Goal: Transaction & Acquisition: Obtain resource

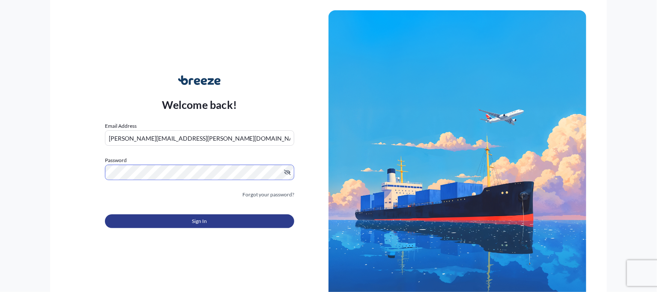
click at [204, 219] on span "Sign In" at bounding box center [199, 221] width 15 height 9
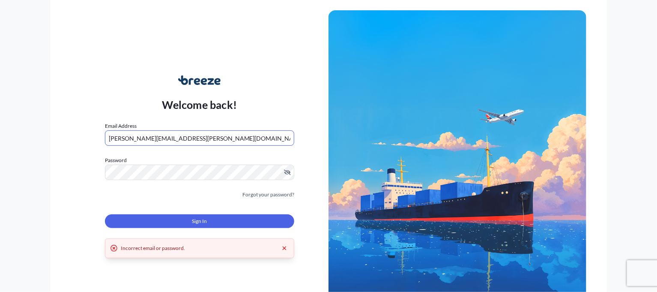
click at [206, 138] on input "[PERSON_NAME][EMAIL_ADDRESS][PERSON_NAME][DOMAIN_NAME]" at bounding box center [199, 137] width 189 height 15
type input "g"
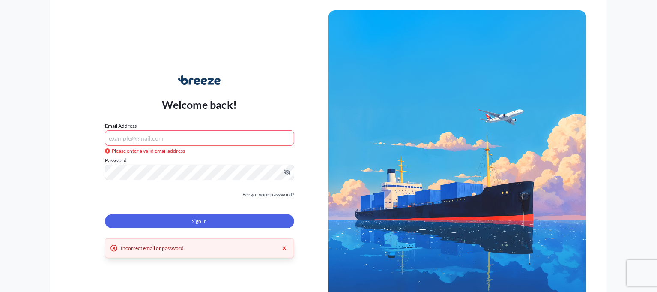
click at [143, 138] on input "Email Address" at bounding box center [199, 137] width 189 height 15
paste input "[PERSON_NAME][EMAIL_ADDRESS][PERSON_NAME][DOMAIN_NAME]"
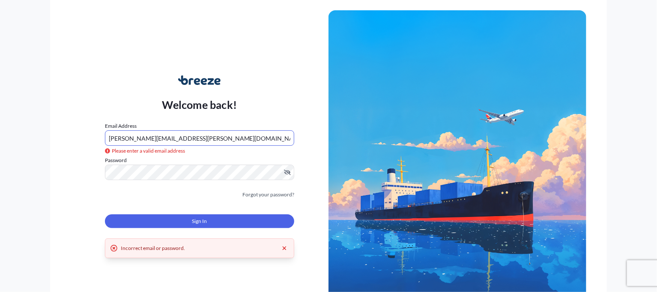
type input "[PERSON_NAME][EMAIL_ADDRESS][PERSON_NAME][DOMAIN_NAME]"
click at [94, 170] on div "Welcome back! Email Address [PERSON_NAME][EMAIL_ADDRESS][PERSON_NAME][DOMAIN_NA…" at bounding box center [200, 156] width 258 height 197
click at [74, 153] on div "Welcome back! Email Address [PERSON_NAME][EMAIL_ADDRESS][PERSON_NAME][DOMAIN_NA…" at bounding box center [200, 156] width 258 height 197
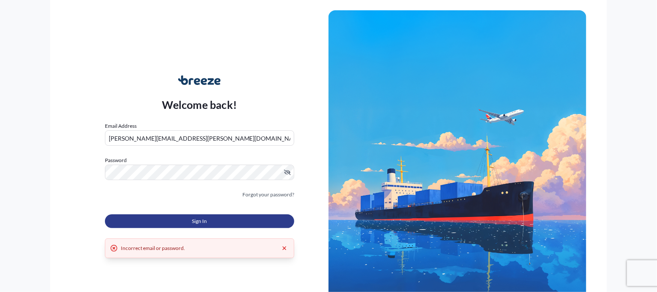
click at [183, 218] on button "Sign In" at bounding box center [199, 221] width 189 height 14
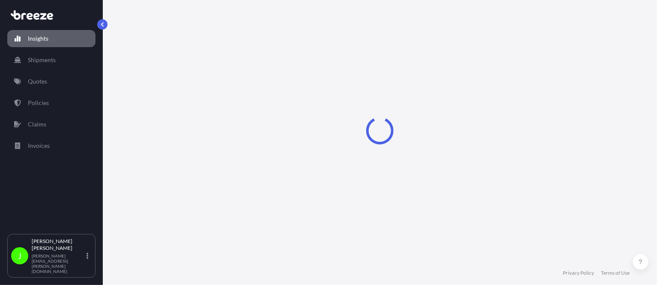
select select "2025"
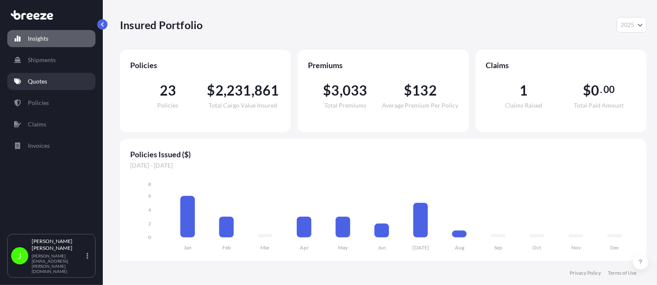
click at [38, 78] on p "Quotes" at bounding box center [37, 81] width 19 height 9
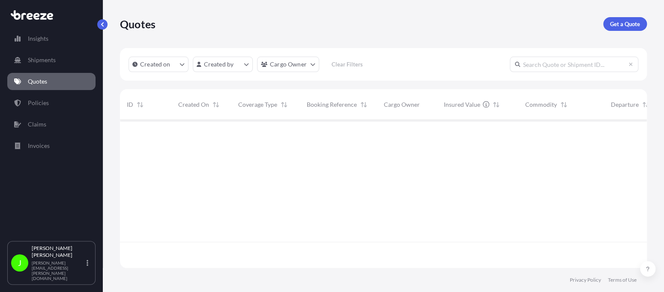
scroll to position [172, 520]
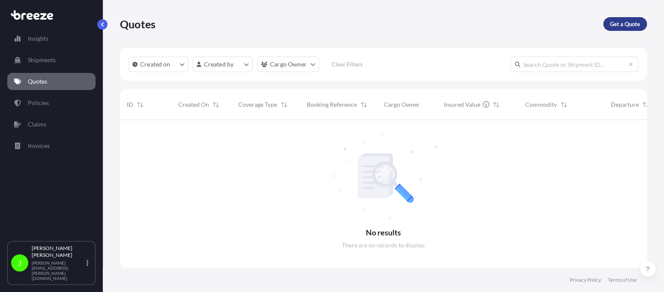
click at [619, 28] on p "Get a Quote" at bounding box center [625, 24] width 30 height 9
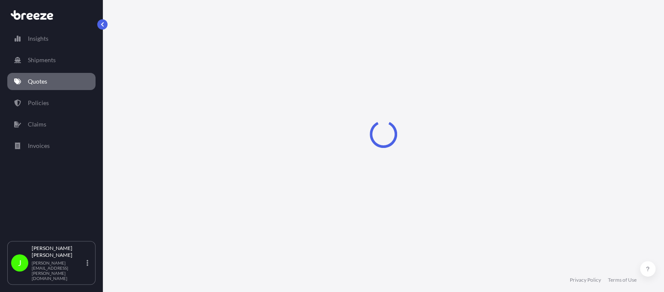
select select "Sea"
select select "1"
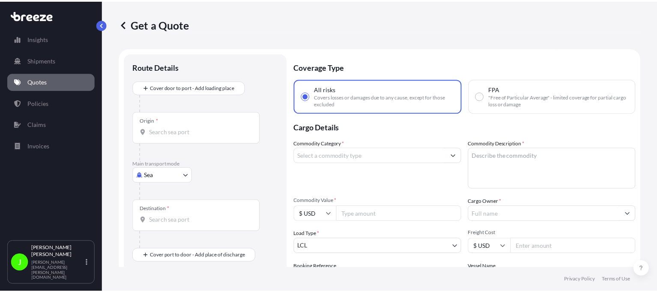
scroll to position [13, 0]
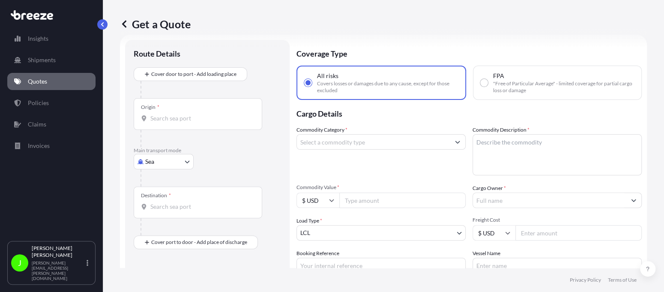
click at [356, 141] on input "Commodity Category *" at bounding box center [373, 141] width 153 height 15
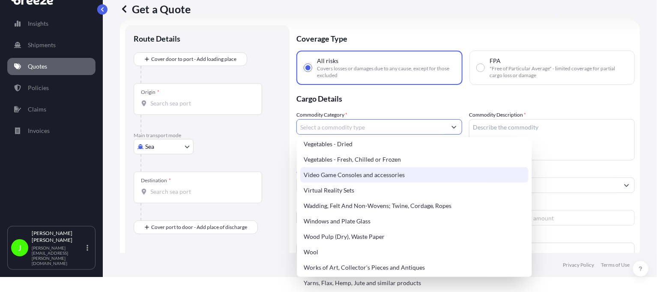
scroll to position [0, 0]
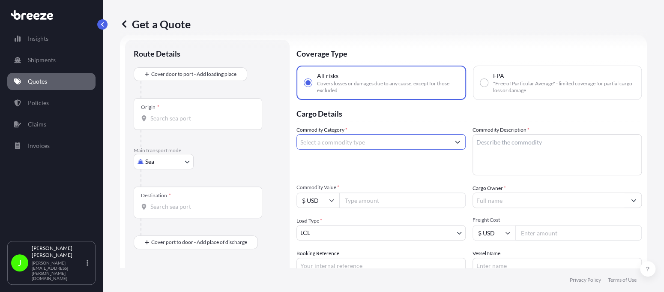
click at [365, 141] on input "Commodity Category *" at bounding box center [373, 141] width 153 height 15
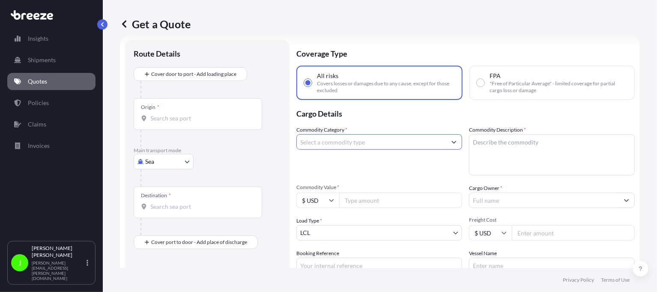
click at [456, 140] on button "Show suggestions" at bounding box center [453, 141] width 15 height 15
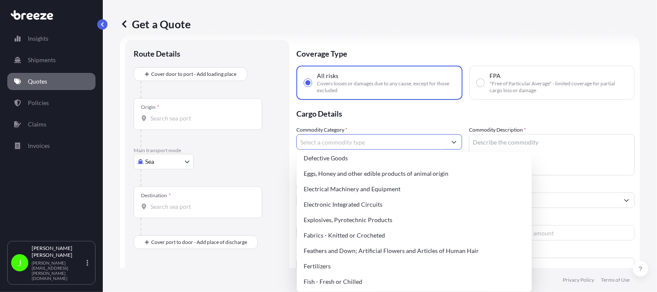
scroll to position [514, 0]
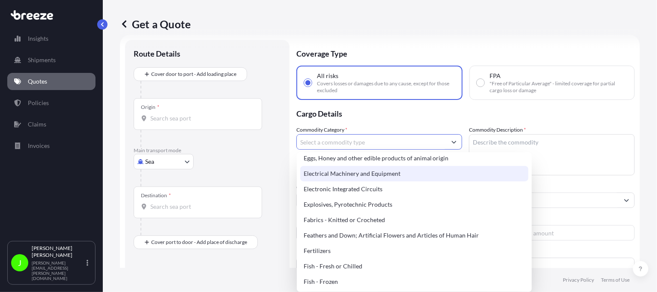
click at [399, 171] on div "Electrical Machinery and Equipment" at bounding box center [414, 173] width 228 height 15
type input "Electrical Machinery and Equipment"
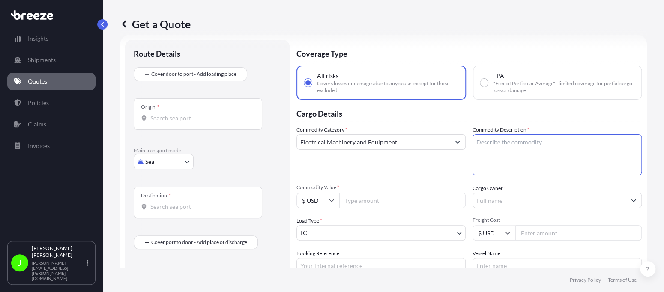
click at [499, 140] on textarea "Commodity Description *" at bounding box center [557, 154] width 169 height 41
type textarea "s"
type textarea "SELF CONTAINED WASTE WATER TREATMENT MOBILE UNIT , BUILT INTO A OCEAN CONATINER…"
click at [395, 201] on input "Commodity Value *" at bounding box center [402, 199] width 126 height 15
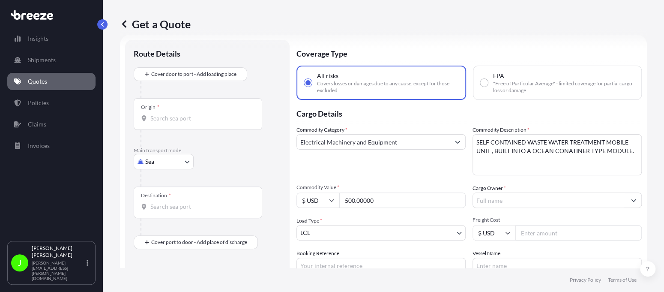
type input "500.00000"
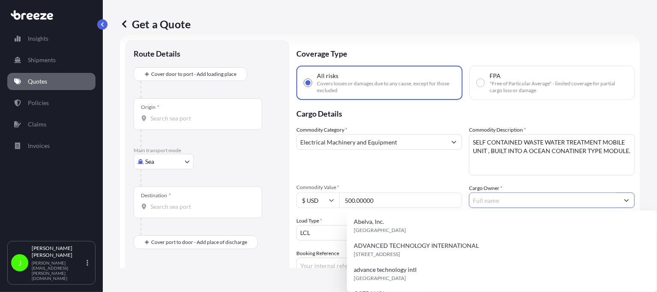
click at [554, 198] on input "Cargo Owner *" at bounding box center [545, 199] width 150 height 15
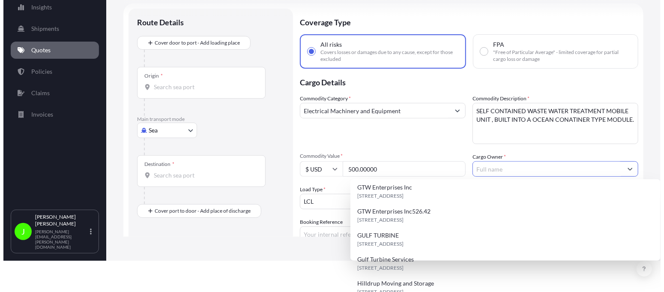
scroll to position [0, 0]
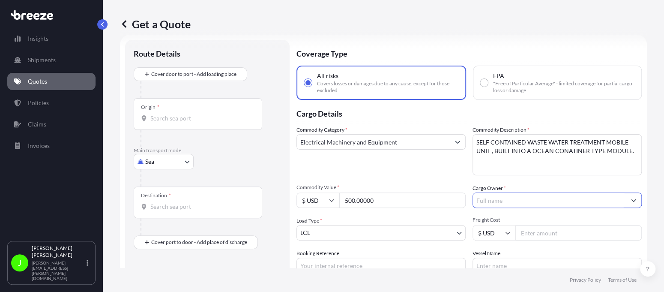
click at [501, 201] on input "Cargo Owner *" at bounding box center [549, 199] width 153 height 15
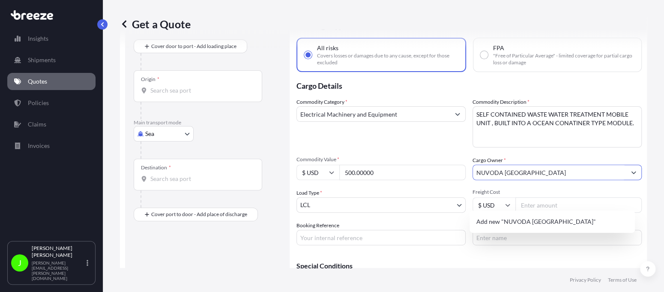
scroll to position [56, 0]
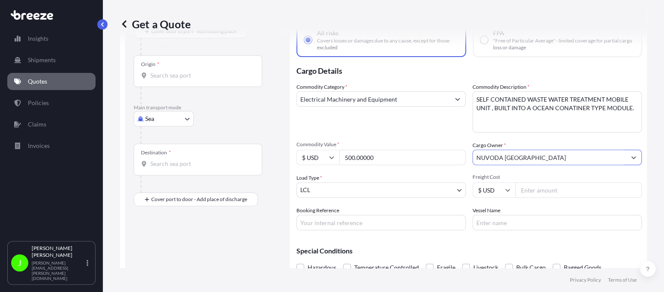
type input "NUVODA [GEOGRAPHIC_DATA]"
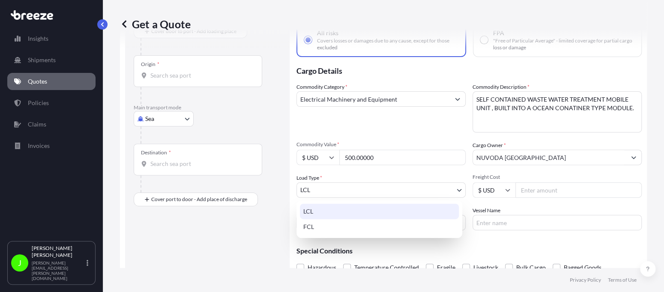
click at [377, 191] on body "0 options available. 1 option available. Insights Shipments Quotes Policies Cla…" at bounding box center [332, 146] width 664 height 292
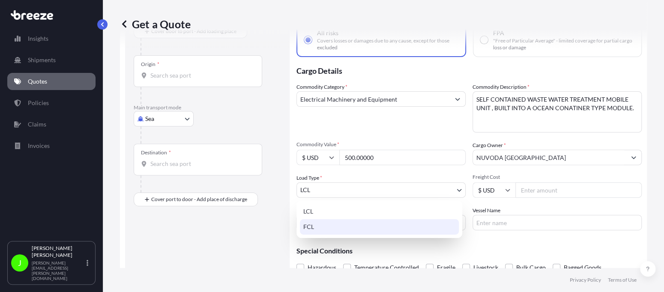
click at [310, 223] on div "FCL" at bounding box center [379, 226] width 159 height 15
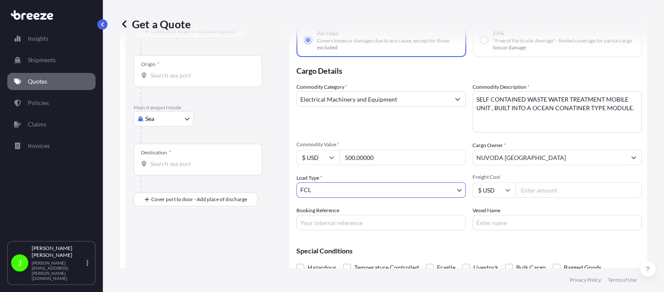
click at [531, 189] on input "Freight Cost" at bounding box center [578, 189] width 126 height 15
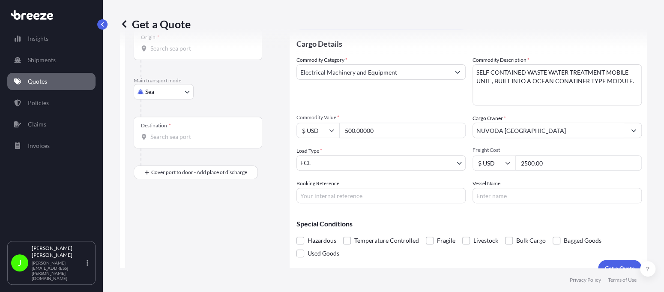
scroll to position [97, 0]
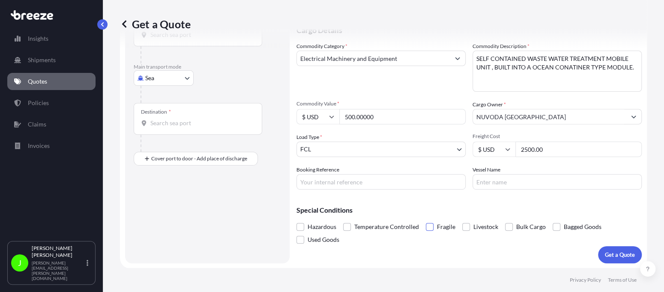
type input "2500.00"
click at [430, 228] on span at bounding box center [430, 227] width 8 height 8
click at [426, 220] on input "Fragile" at bounding box center [426, 220] width 0 height 0
click at [605, 251] on p "Get a Quote" at bounding box center [620, 254] width 30 height 9
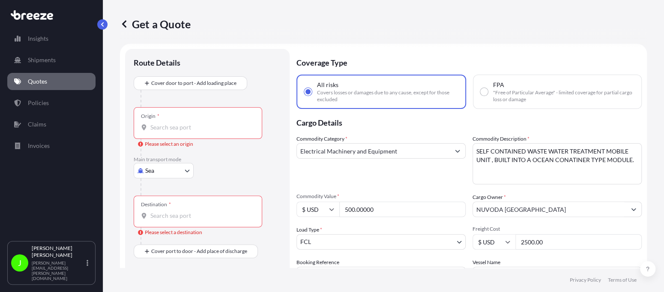
scroll to position [0, 0]
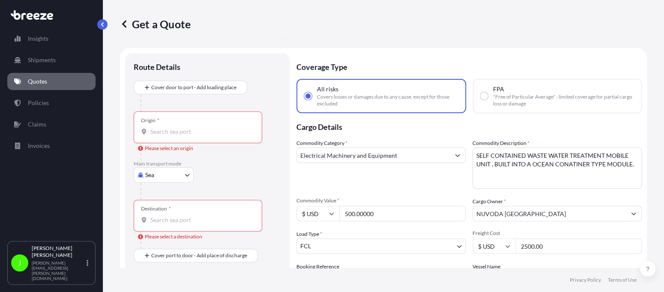
click at [164, 129] on input "Origin * Please select an origin" at bounding box center [200, 131] width 101 height 9
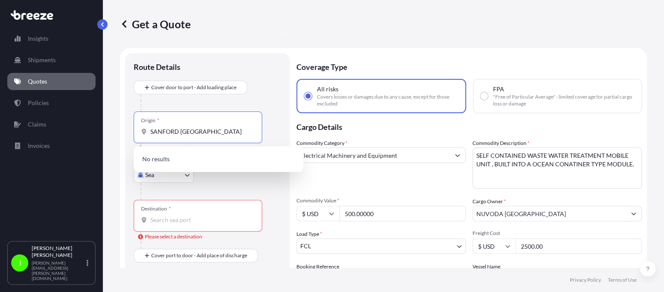
type input "SANFORD [GEOGRAPHIC_DATA]"
click at [127, 145] on div "Route Details Cover door to port - Add loading place Place of loading Road Road…" at bounding box center [207, 206] width 165 height 307
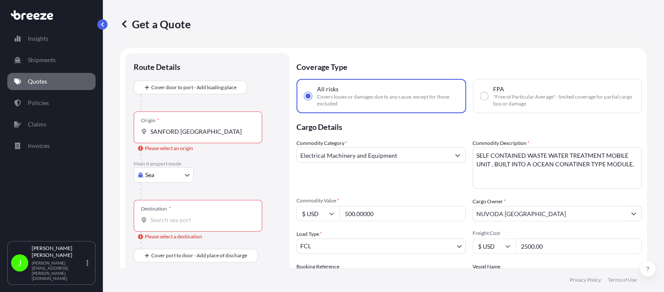
click at [162, 221] on input "Destination * Please select a destination" at bounding box center [200, 220] width 101 height 9
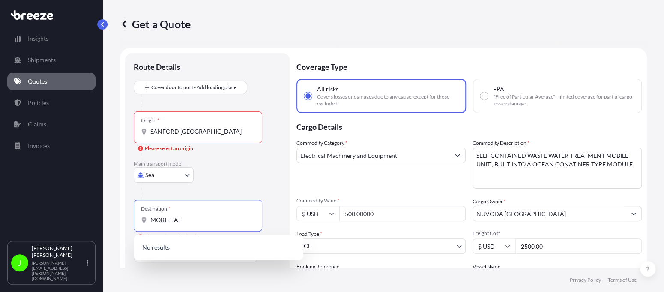
type input "MOBILE AL"
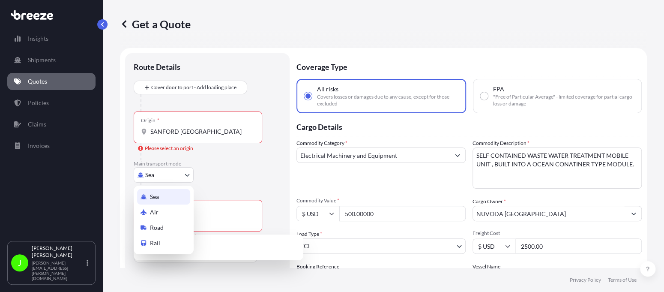
click at [159, 172] on body "0 options available. 6 options available. 0 options available. Insights Shipmen…" at bounding box center [332, 146] width 664 height 292
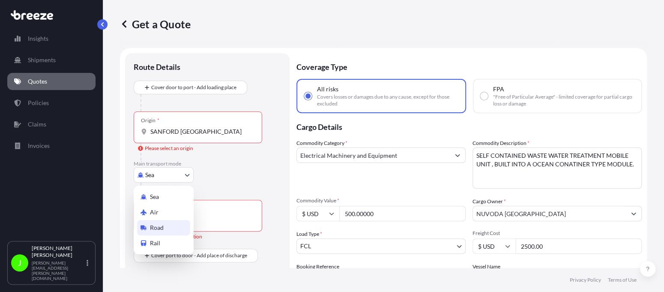
click at [171, 227] on div "Road" at bounding box center [163, 227] width 53 height 15
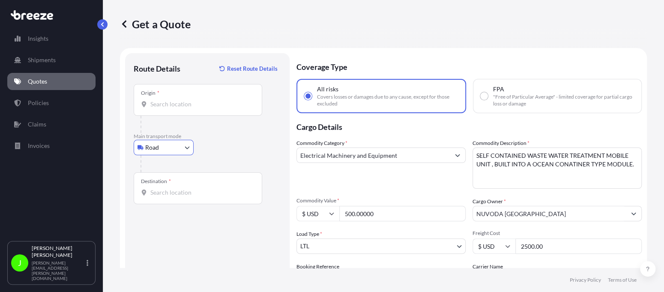
click at [163, 105] on input "Origin *" at bounding box center [200, 104] width 101 height 9
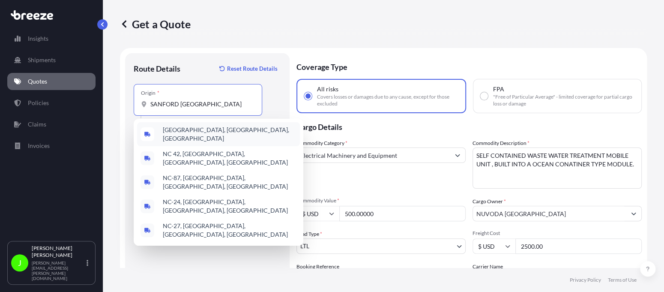
click at [179, 132] on span "[GEOGRAPHIC_DATA], [GEOGRAPHIC_DATA], [GEOGRAPHIC_DATA]" at bounding box center [230, 134] width 134 height 17
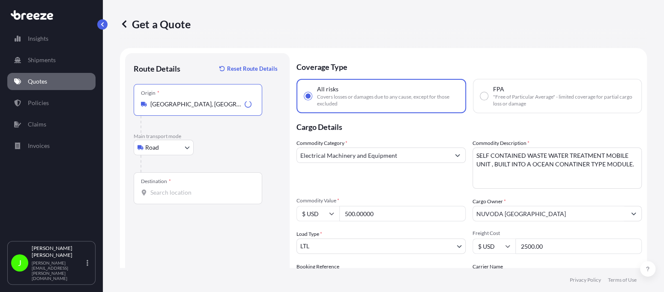
type input "[GEOGRAPHIC_DATA], [GEOGRAPHIC_DATA], [GEOGRAPHIC_DATA]"
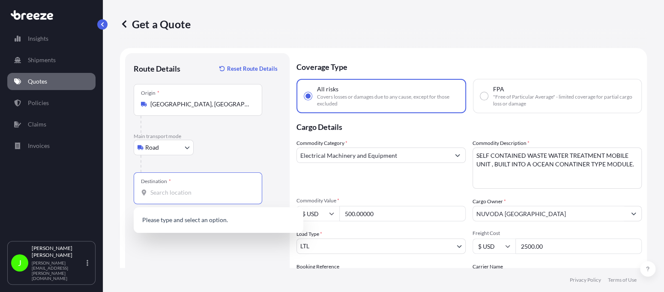
click at [163, 192] on input "Destination *" at bounding box center [200, 192] width 101 height 9
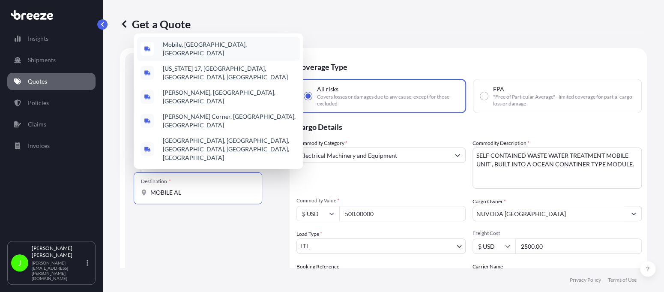
click at [177, 57] on span "Mobile, [GEOGRAPHIC_DATA], [GEOGRAPHIC_DATA]" at bounding box center [230, 48] width 134 height 17
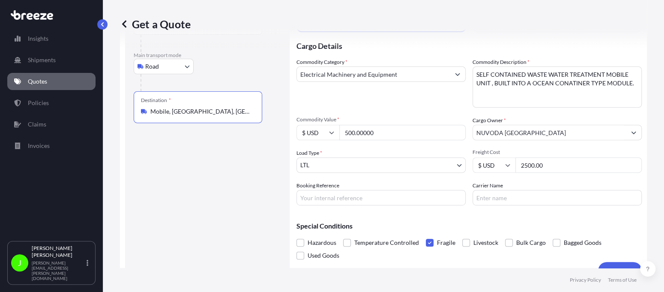
scroll to position [97, 0]
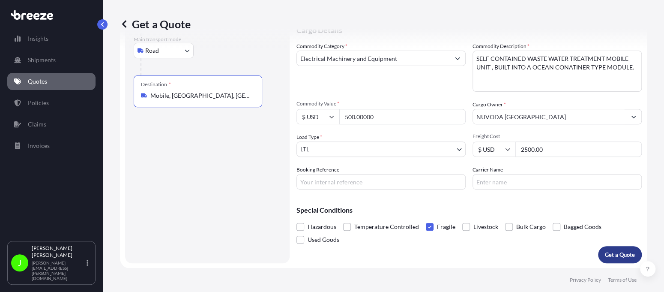
type input "Mobile, [GEOGRAPHIC_DATA], [GEOGRAPHIC_DATA]"
click at [605, 251] on p "Get a Quote" at bounding box center [620, 254] width 30 height 9
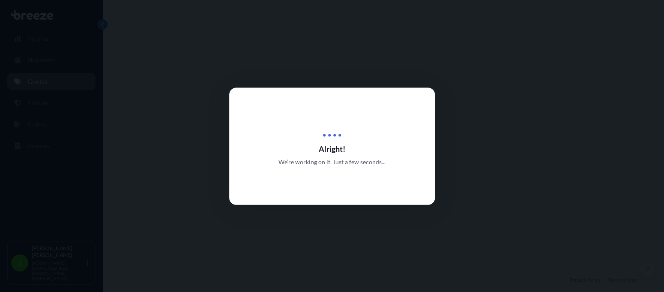
select select "Road"
select select "1"
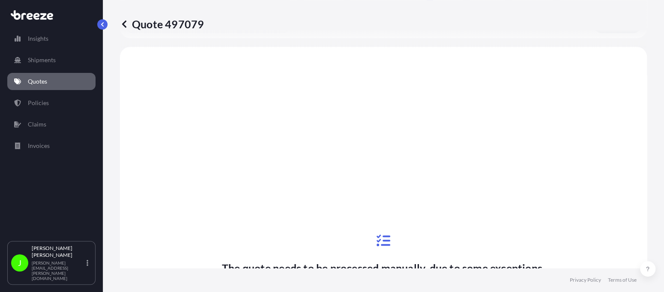
scroll to position [330, 0]
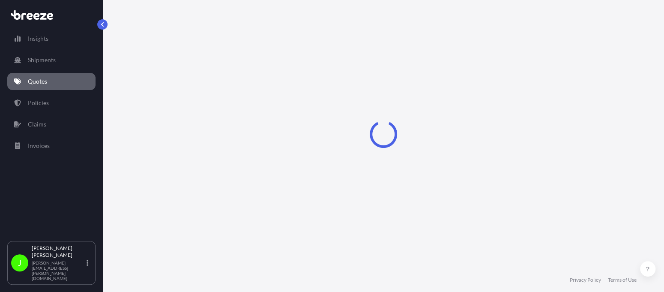
select select "Road"
select select "1"
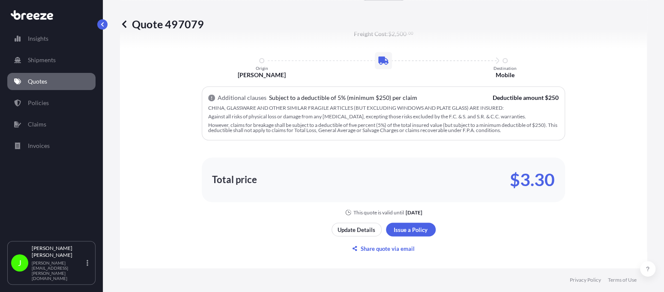
scroll to position [587, 0]
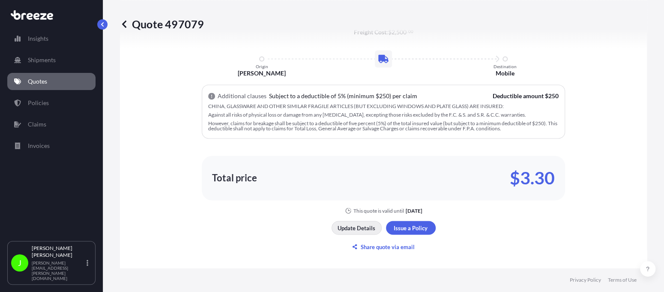
click at [340, 225] on p "Update Details" at bounding box center [357, 227] width 38 height 9
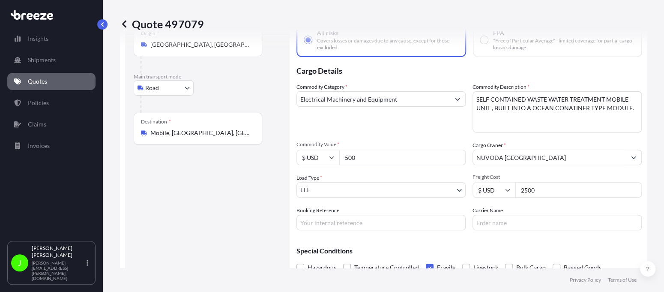
scroll to position [56, 0]
click at [358, 155] on input "500" at bounding box center [402, 157] width 126 height 15
click at [452, 157] on input "499" at bounding box center [402, 157] width 126 height 15
click at [452, 154] on input "500" at bounding box center [402, 157] width 126 height 15
click at [452, 154] on input "501" at bounding box center [402, 157] width 126 height 15
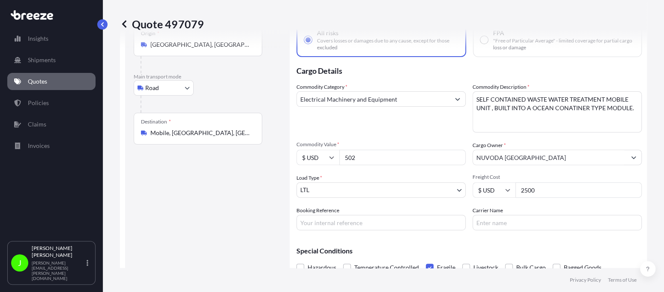
click at [452, 154] on input "502" at bounding box center [402, 157] width 126 height 15
click at [452, 154] on input "503" at bounding box center [402, 157] width 126 height 15
click at [452, 154] on input "504" at bounding box center [402, 157] width 126 height 15
click at [452, 154] on input "505" at bounding box center [402, 157] width 126 height 15
click at [362, 158] on input "505" at bounding box center [402, 157] width 126 height 15
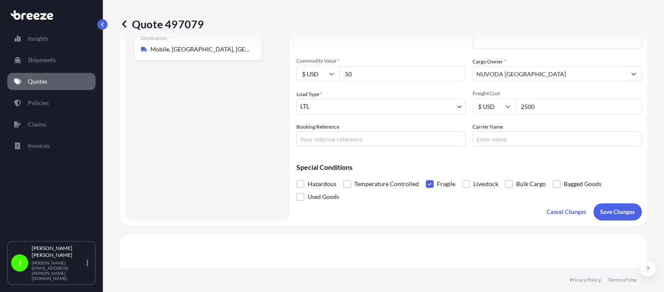
scroll to position [142, 0]
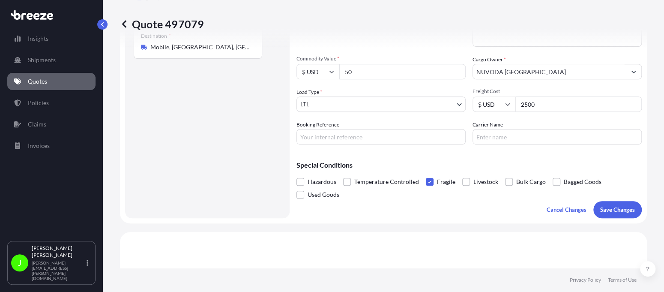
click at [353, 69] on input "50" at bounding box center [402, 71] width 126 height 15
type input "500000.00"
click at [617, 203] on button "Save Changes" at bounding box center [617, 209] width 48 height 17
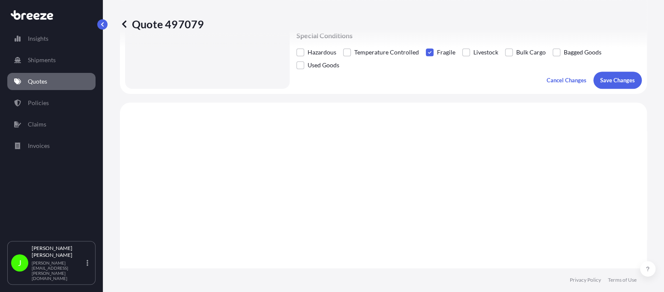
scroll to position [330, 0]
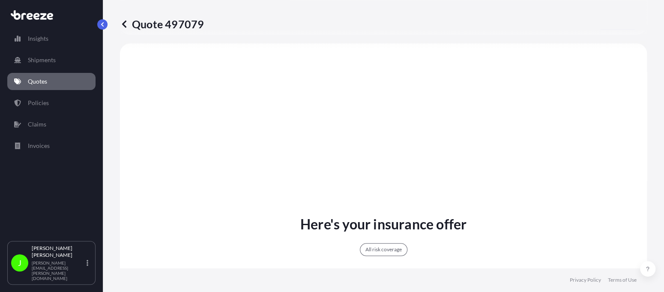
select select "Road"
select select "1"
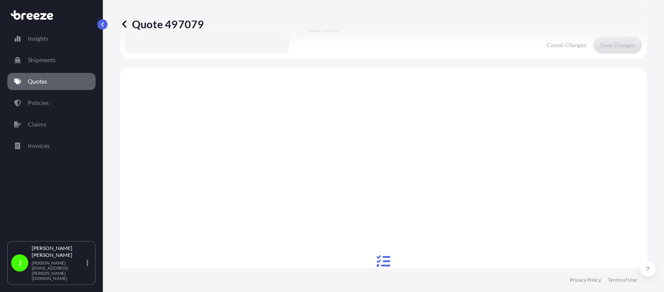
scroll to position [287, 0]
